Goal: Task Accomplishment & Management: Use online tool/utility

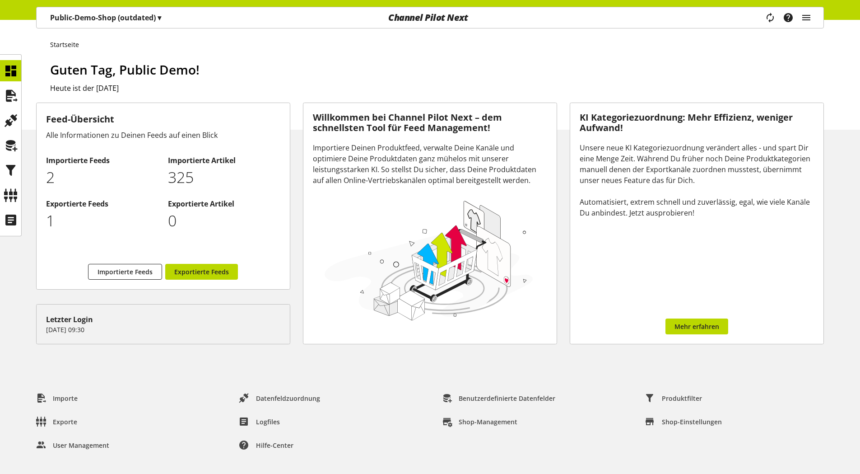
click at [112, 18] on p "Public-Demo-Shop (outdated) ▾" at bounding box center [105, 17] width 111 height 11
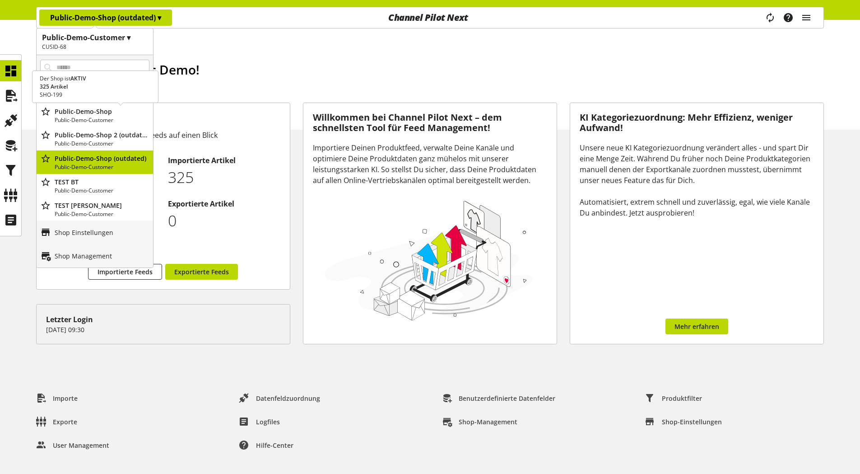
click at [98, 111] on p "Public-Demo-Shop" at bounding box center [102, 111] width 95 height 9
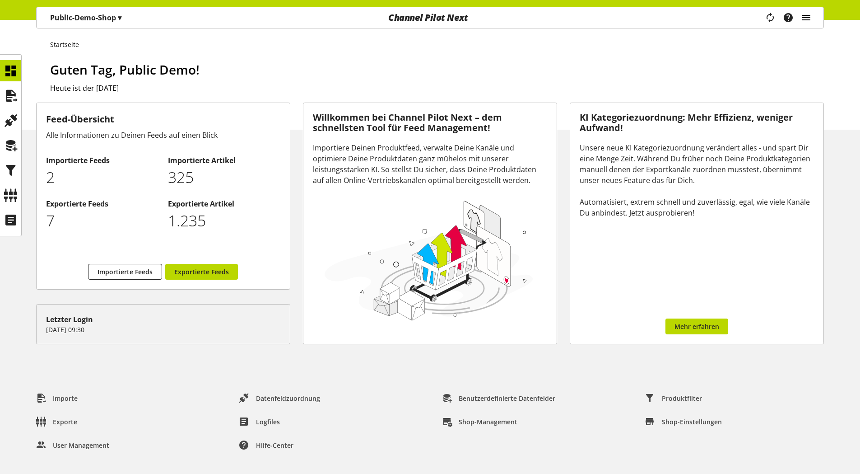
click at [805, 18] on icon "main navigation" at bounding box center [806, 17] width 11 height 16
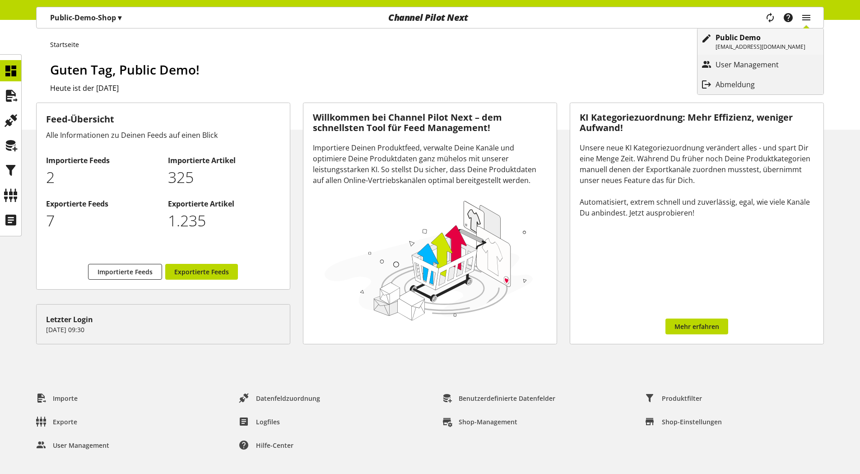
click at [761, 36] on b "Public Demo" at bounding box center [738, 38] width 45 height 10
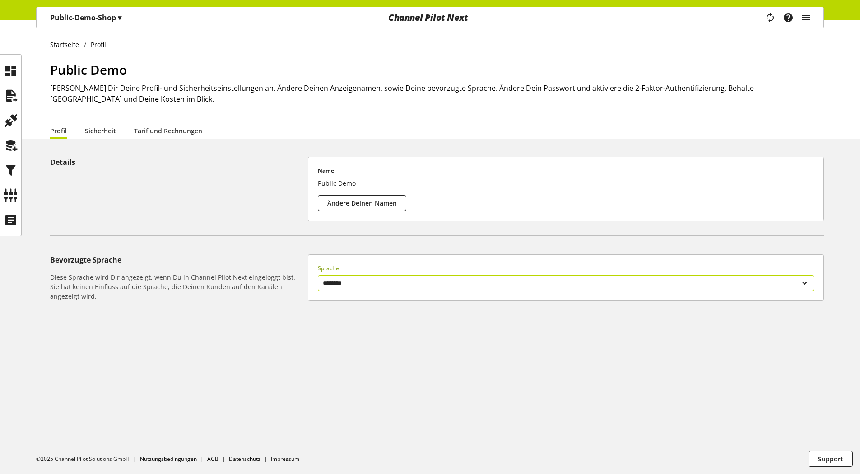
click at [329, 279] on select "******** *******" at bounding box center [566, 283] width 496 height 16
select select "**"
click at [318, 275] on select "******** *******" at bounding box center [566, 283] width 496 height 16
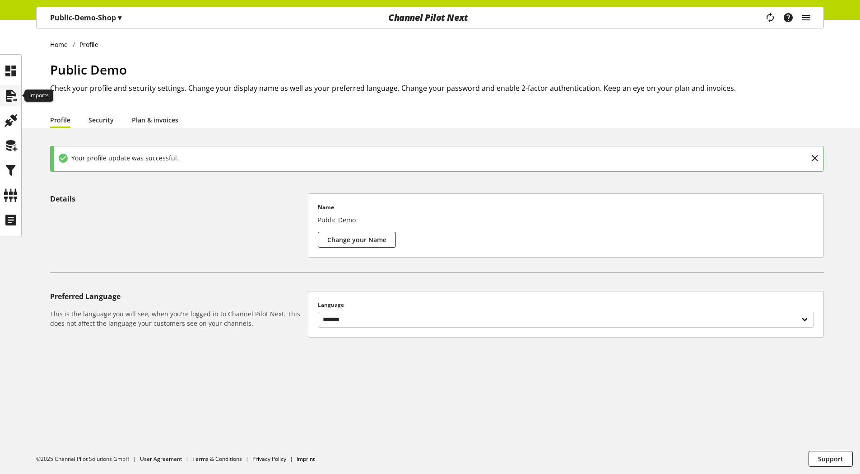
click at [5, 97] on icon at bounding box center [11, 96] width 14 height 18
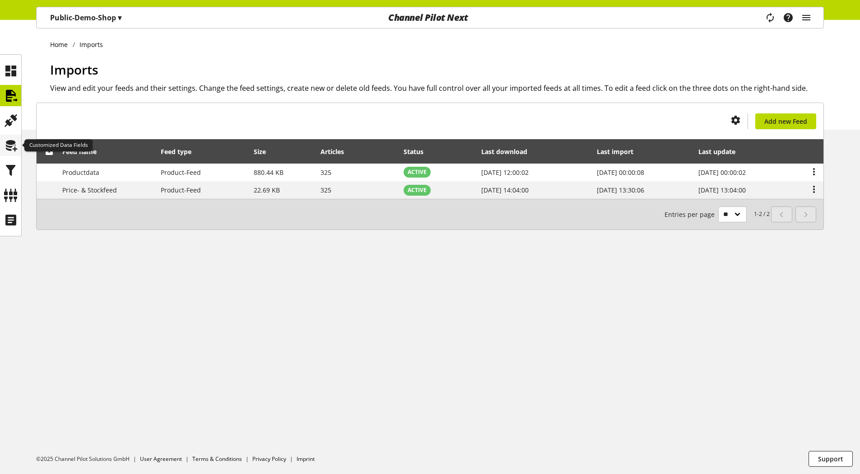
click at [5, 145] on icon at bounding box center [11, 145] width 14 height 18
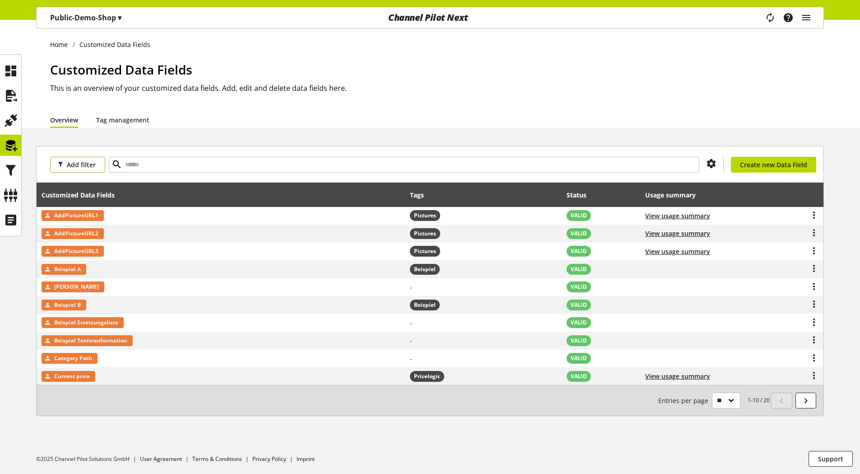
click at [77, 165] on span "Add filter" at bounding box center [81, 164] width 29 height 9
click at [261, 179] on div "Add filter You don't have permission to create a data field. Create new Data Fi…" at bounding box center [430, 164] width 787 height 36
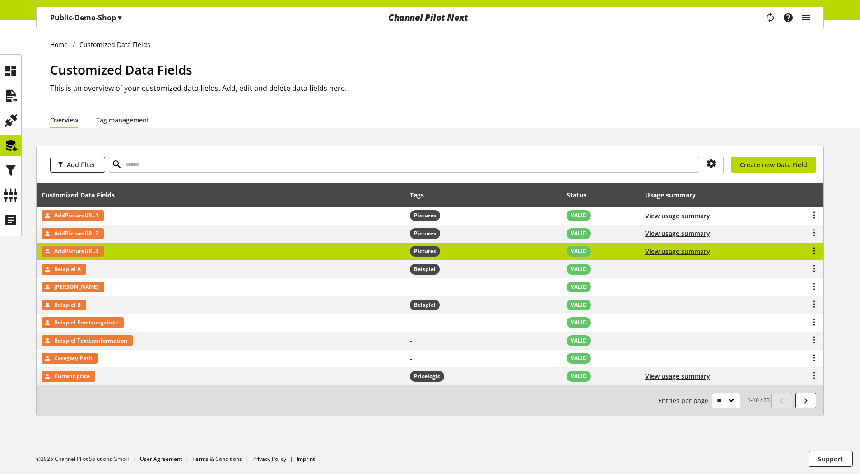
click at [813, 251] on icon at bounding box center [814, 251] width 11 height 16
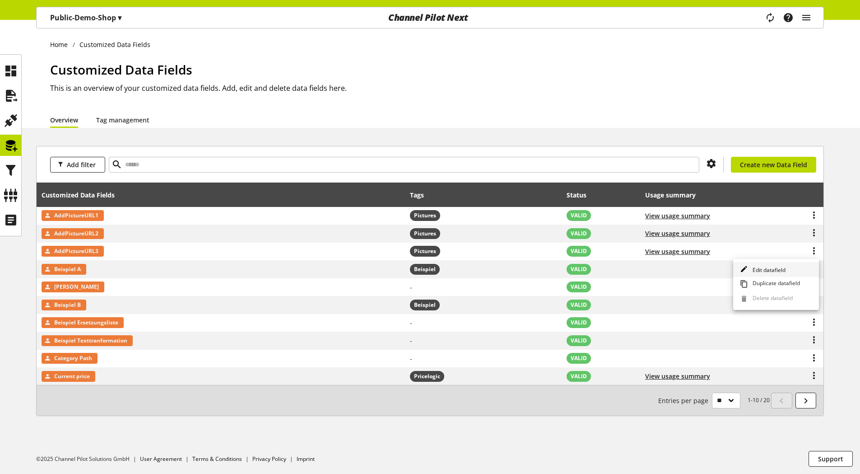
click at [773, 269] on span "Edit datafield" at bounding box center [767, 270] width 37 height 8
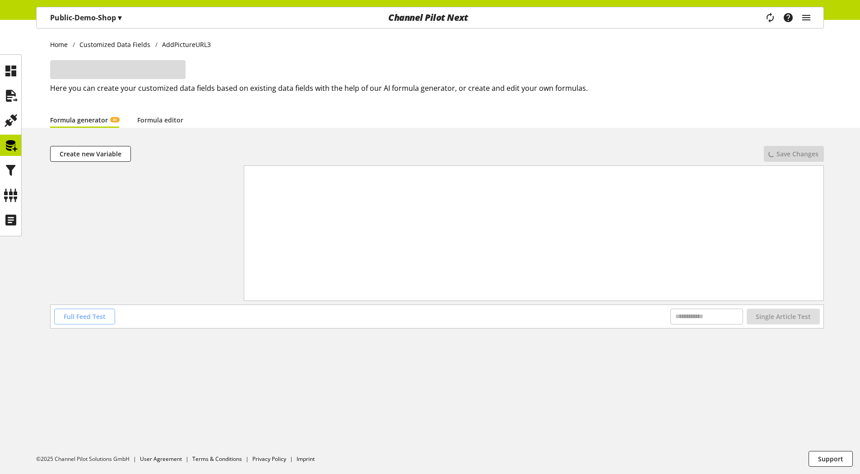
click at [68, 312] on span "Full Feed Test" at bounding box center [85, 316] width 42 height 9
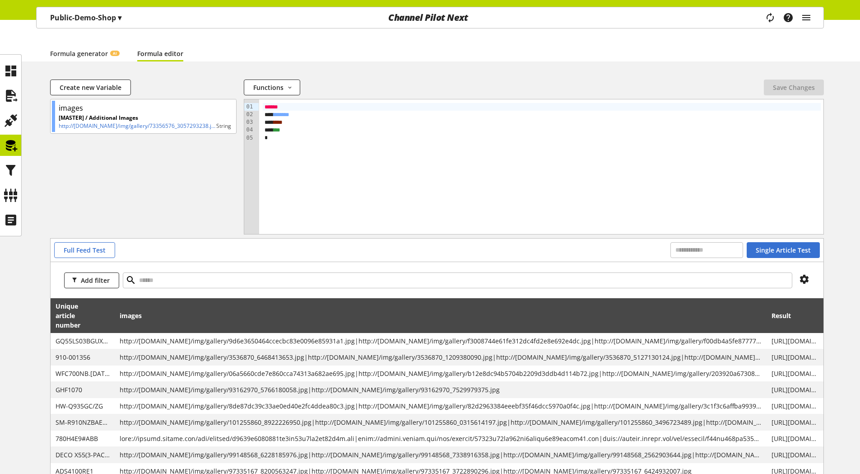
scroll to position [45, 0]
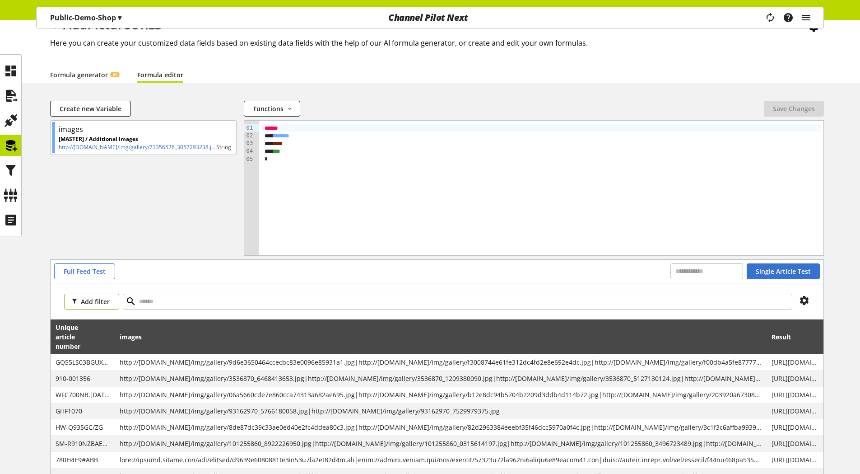
click at [91, 298] on span "Add filter" at bounding box center [95, 301] width 29 height 9
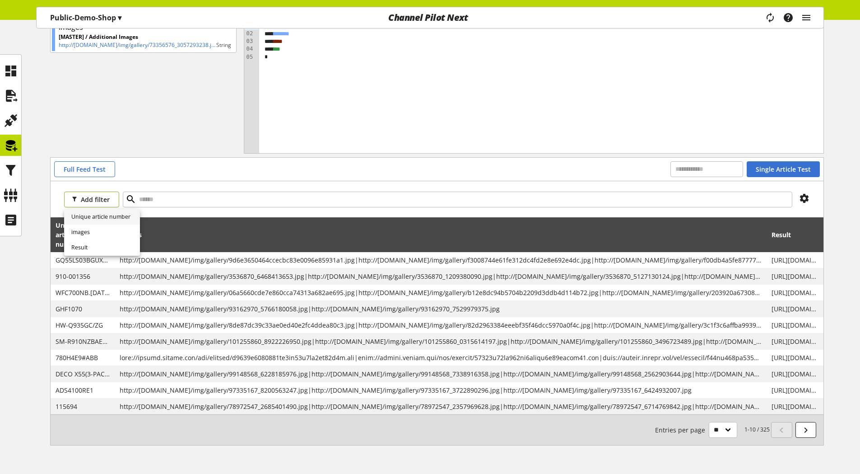
scroll to position [126, 0]
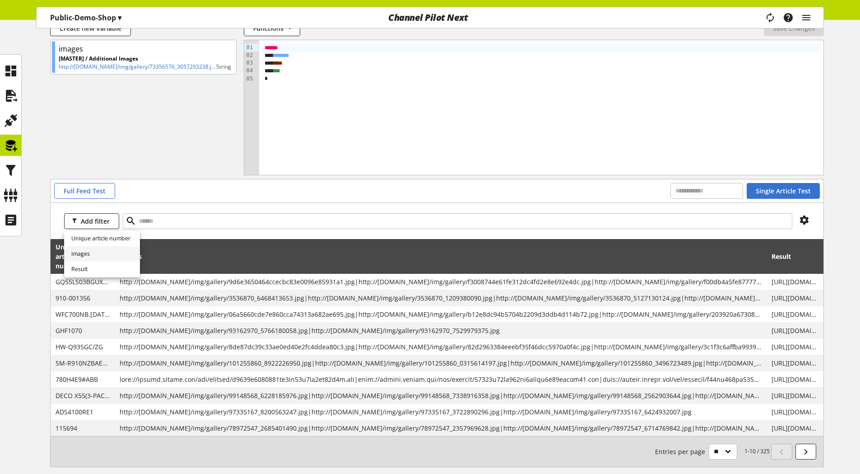
click at [82, 252] on span "images" at bounding box center [80, 254] width 19 height 8
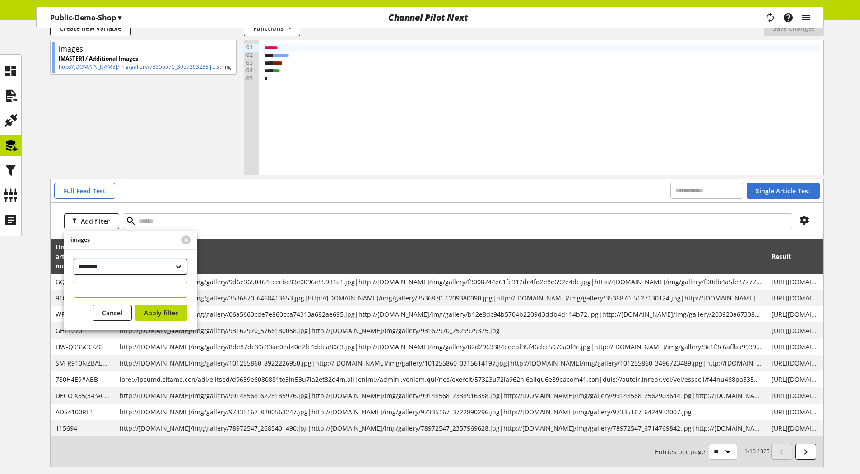
click at [90, 266] on select "**********" at bounding box center [131, 267] width 114 height 16
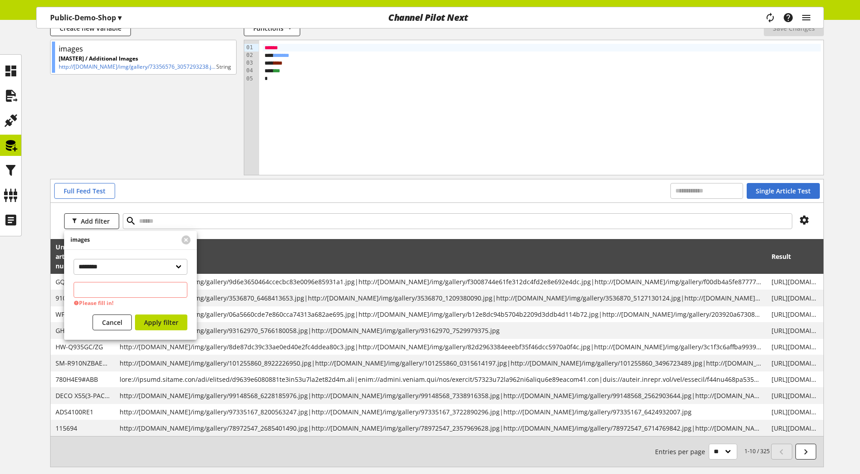
click at [218, 199] on div "Full Feed Test Single Article Test" at bounding box center [437, 190] width 773 height 23
click at [42, 187] on div "Create new Variable Functions abs avg base64_decode base64_encode capitalize ca…" at bounding box center [430, 254] width 860 height 468
click at [113, 218] on button "Add filter" at bounding box center [91, 221] width 55 height 16
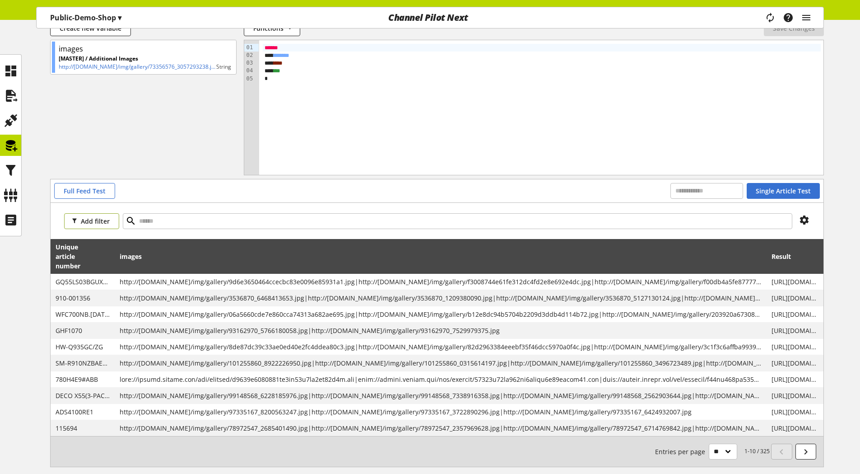
click at [91, 219] on span "Add filter" at bounding box center [95, 220] width 29 height 9
click at [189, 235] on div "Add filter" at bounding box center [437, 221] width 773 height 36
click at [100, 219] on span "Add filter" at bounding box center [95, 220] width 29 height 9
click at [85, 253] on span "images" at bounding box center [80, 254] width 19 height 8
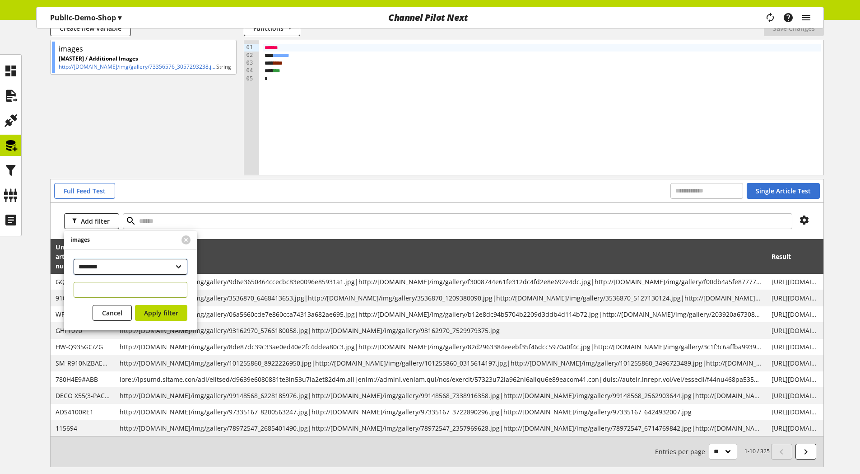
click at [122, 272] on select "**********" at bounding box center [131, 267] width 114 height 16
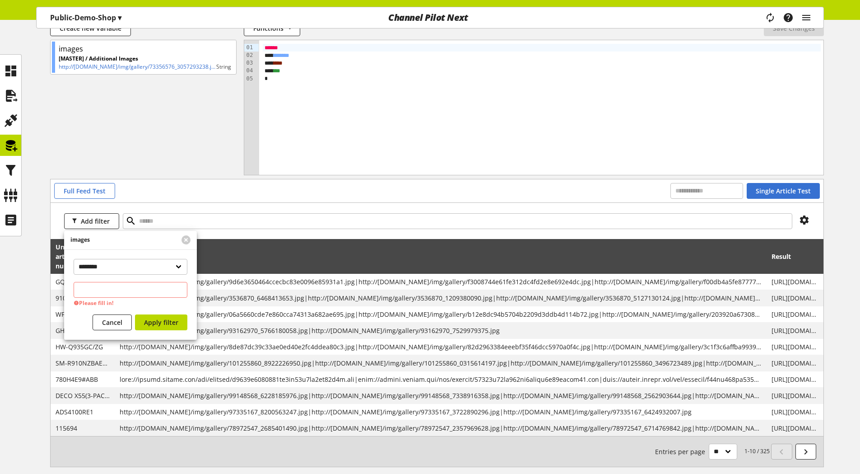
click at [219, 192] on div "Full Feed Test Single Article Test" at bounding box center [437, 191] width 766 height 16
click at [806, 220] on icon at bounding box center [804, 220] width 11 height 16
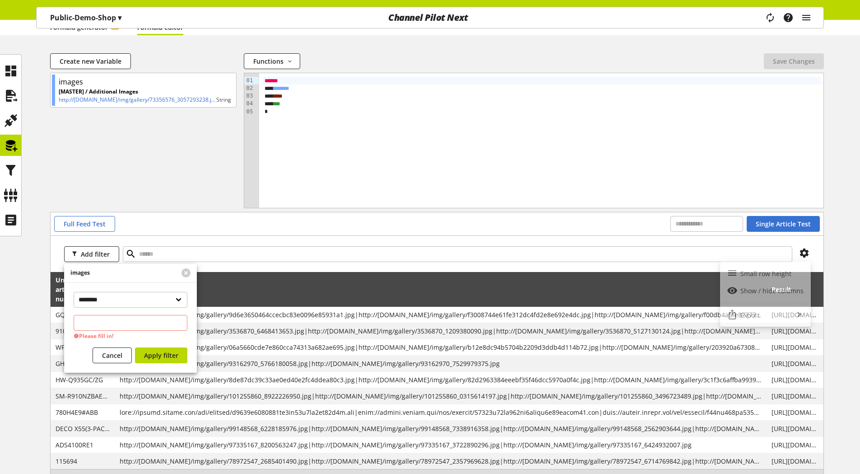
scroll to position [80, 0]
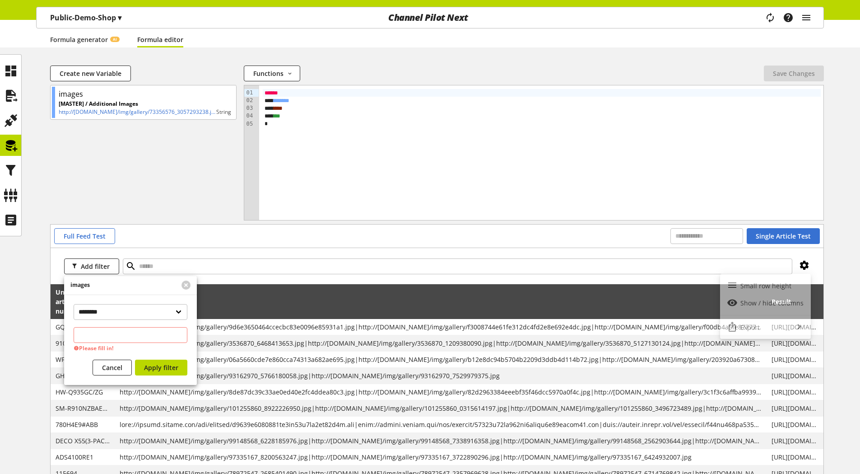
click at [803, 264] on icon at bounding box center [804, 265] width 11 height 16
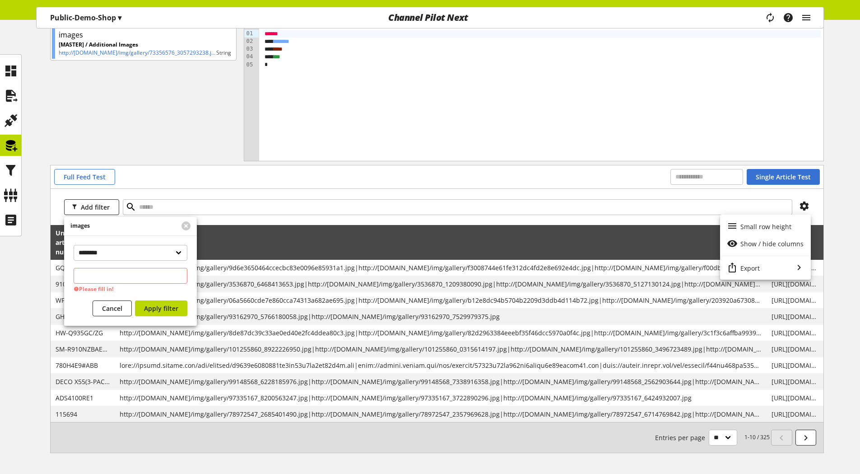
scroll to position [126, 0]
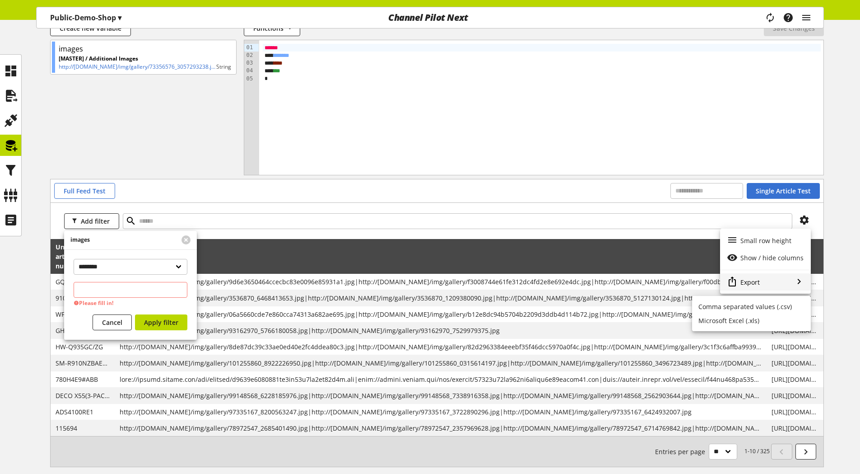
click at [767, 277] on div "Export" at bounding box center [765, 282] width 91 height 18
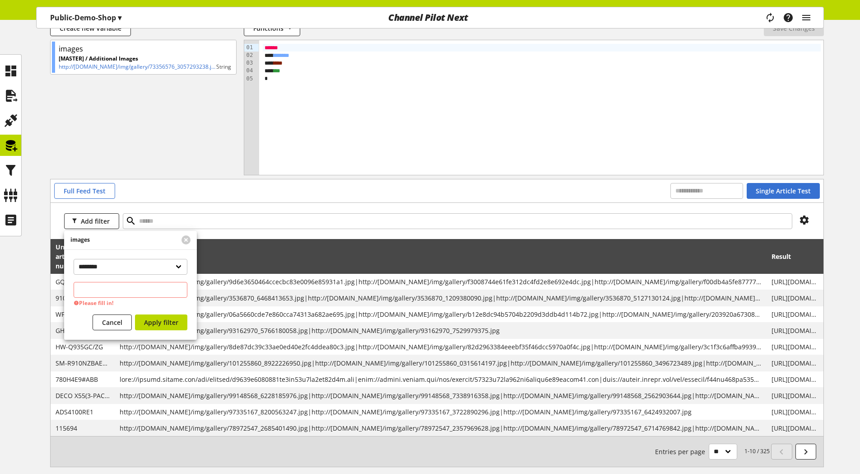
click at [772, 277] on span "[URL][DOMAIN_NAME]" at bounding box center [795, 281] width 47 height 9
click at [801, 219] on icon at bounding box center [804, 220] width 11 height 16
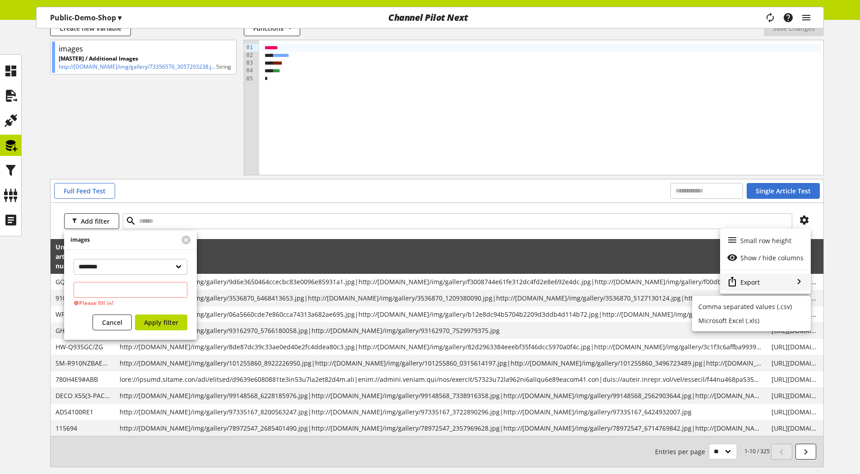
click at [776, 280] on div "Export" at bounding box center [765, 282] width 91 height 18
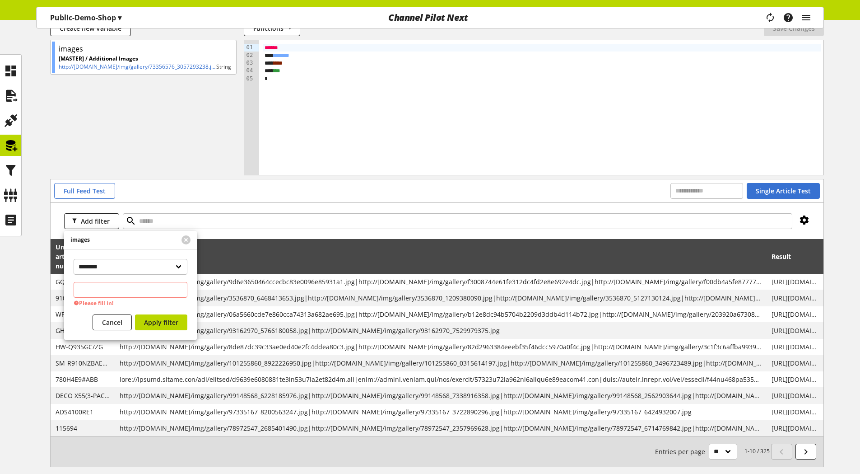
click at [801, 220] on icon at bounding box center [804, 220] width 11 height 16
